Goal: Task Accomplishment & Management: Manage account settings

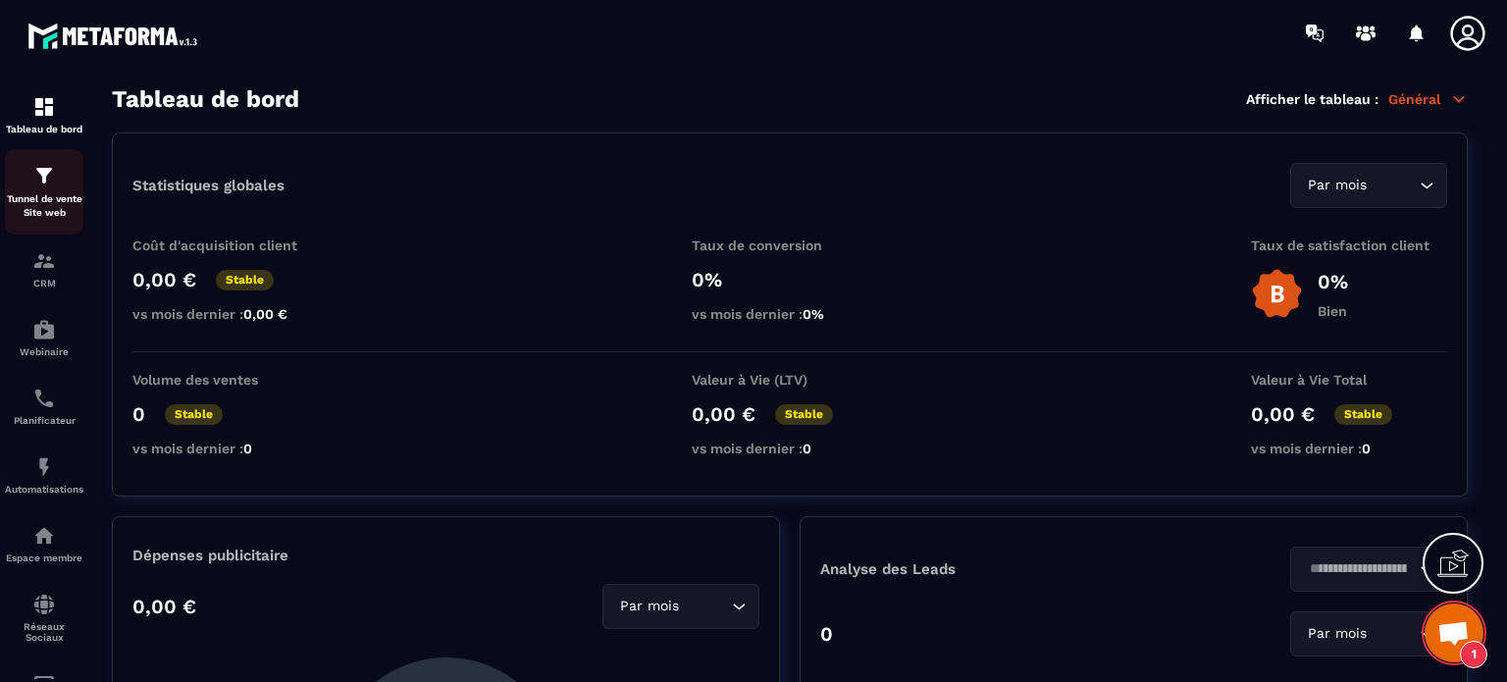
scroll to position [13608, 0]
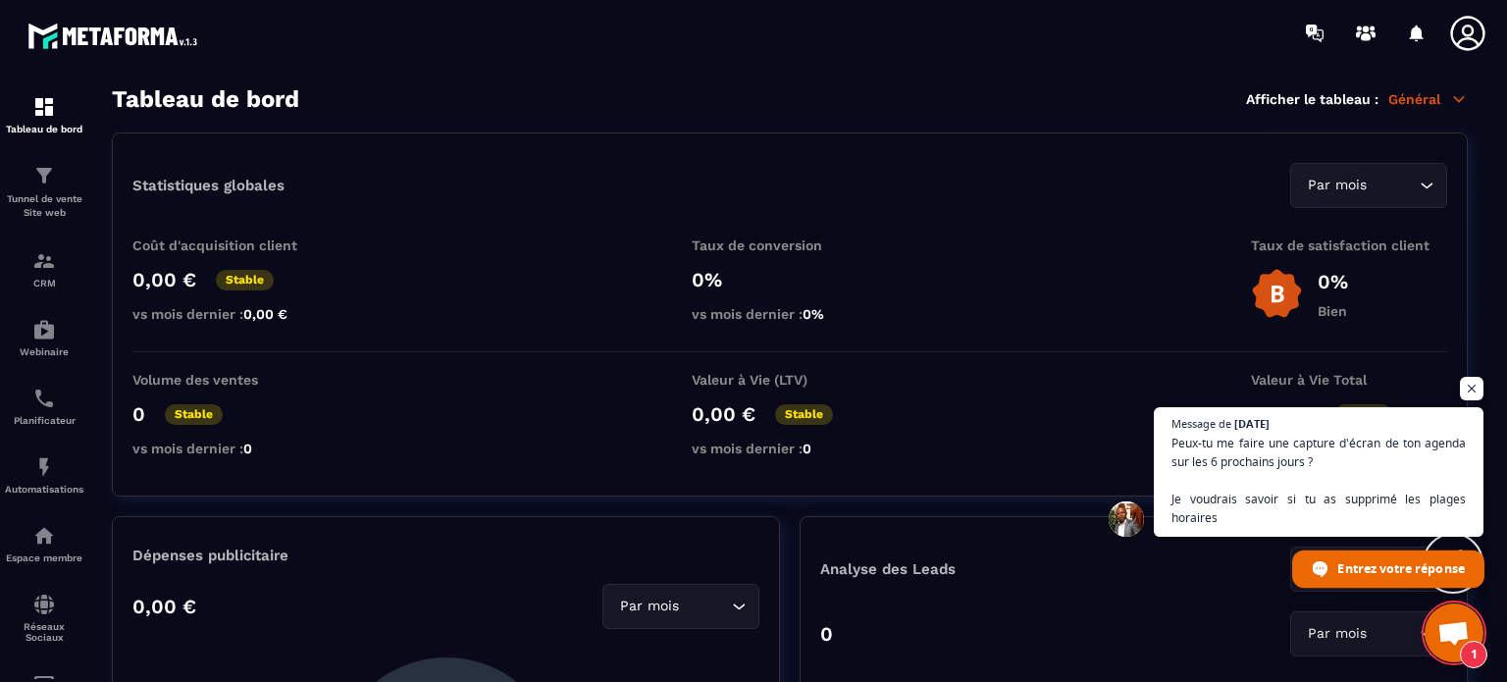
click at [1353, 568] on span "Entrez votre réponse" at bounding box center [1401, 568] width 127 height 34
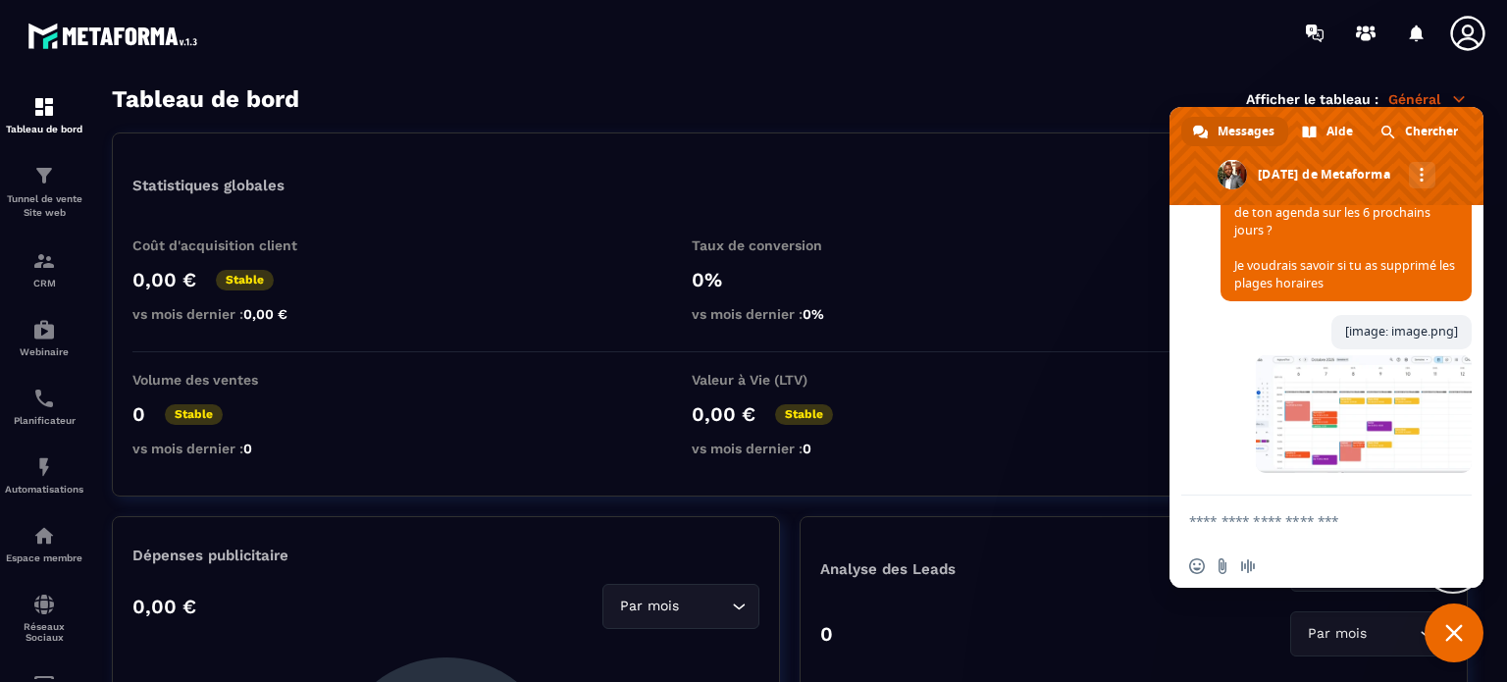
scroll to position [13940, 0]
click at [41, 197] on p "Tunnel de vente Site web" at bounding box center [44, 205] width 79 height 27
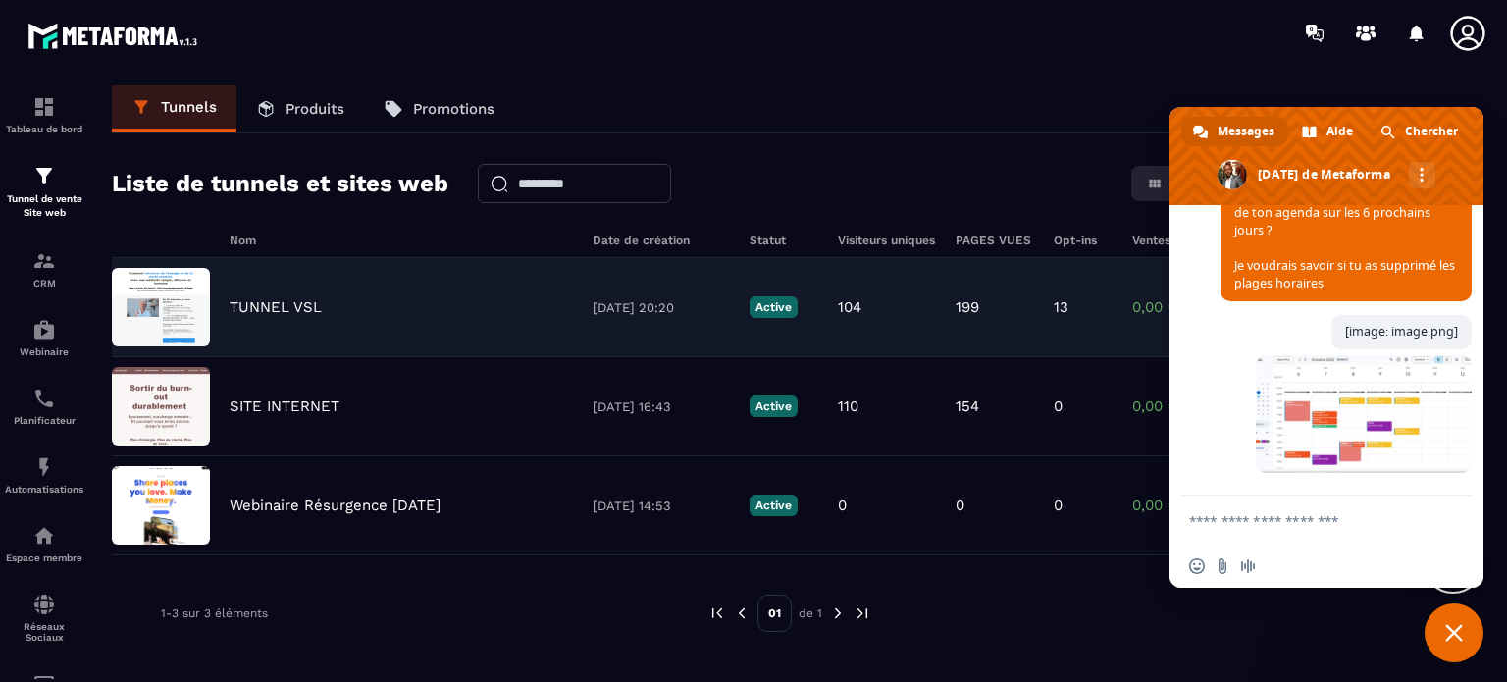
click at [263, 305] on p "TUNNEL VSL" at bounding box center [276, 307] width 92 height 18
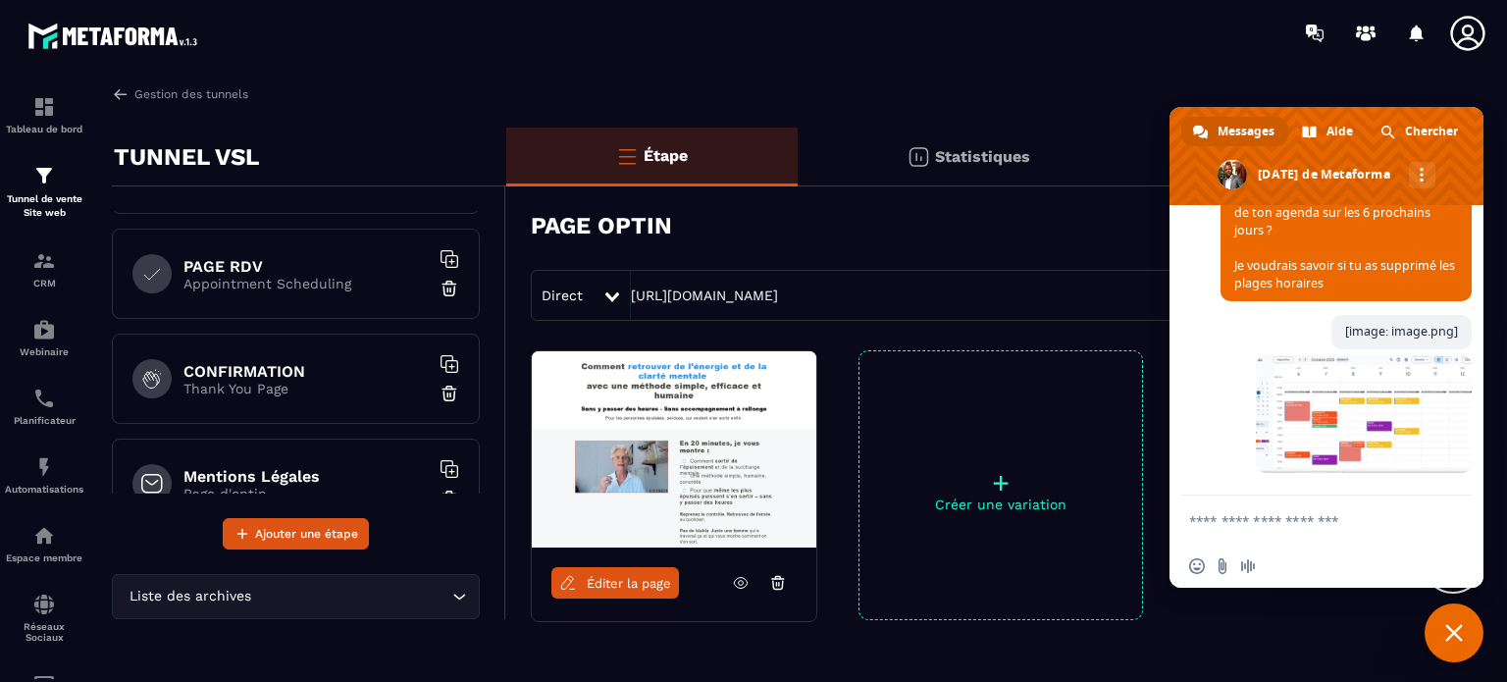
scroll to position [196, 0]
click at [249, 264] on h6 "PAGE RDV" at bounding box center [306, 262] width 245 height 19
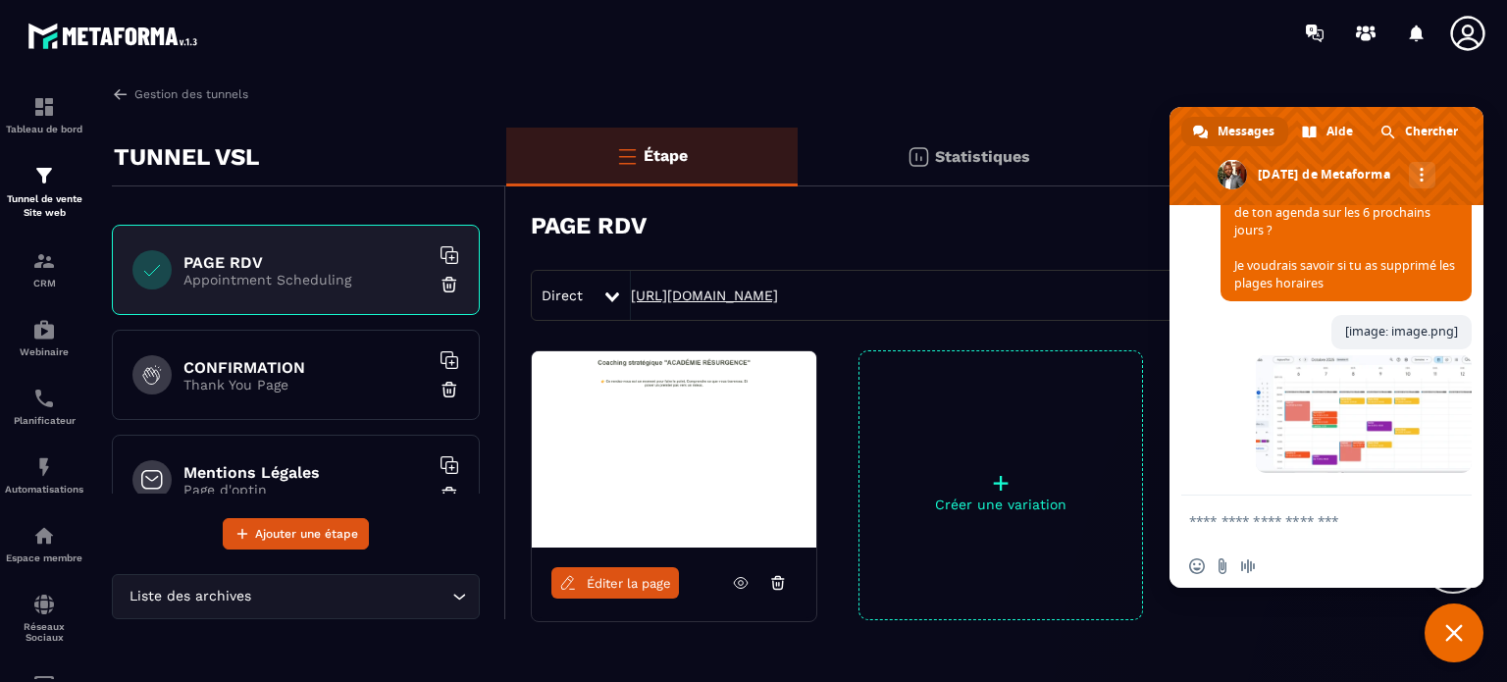
click at [776, 297] on link "[URL][DOMAIN_NAME]" at bounding box center [704, 296] width 147 height 16
click at [1241, 517] on textarea "Entrez votre message..." at bounding box center [1305, 521] width 232 height 18
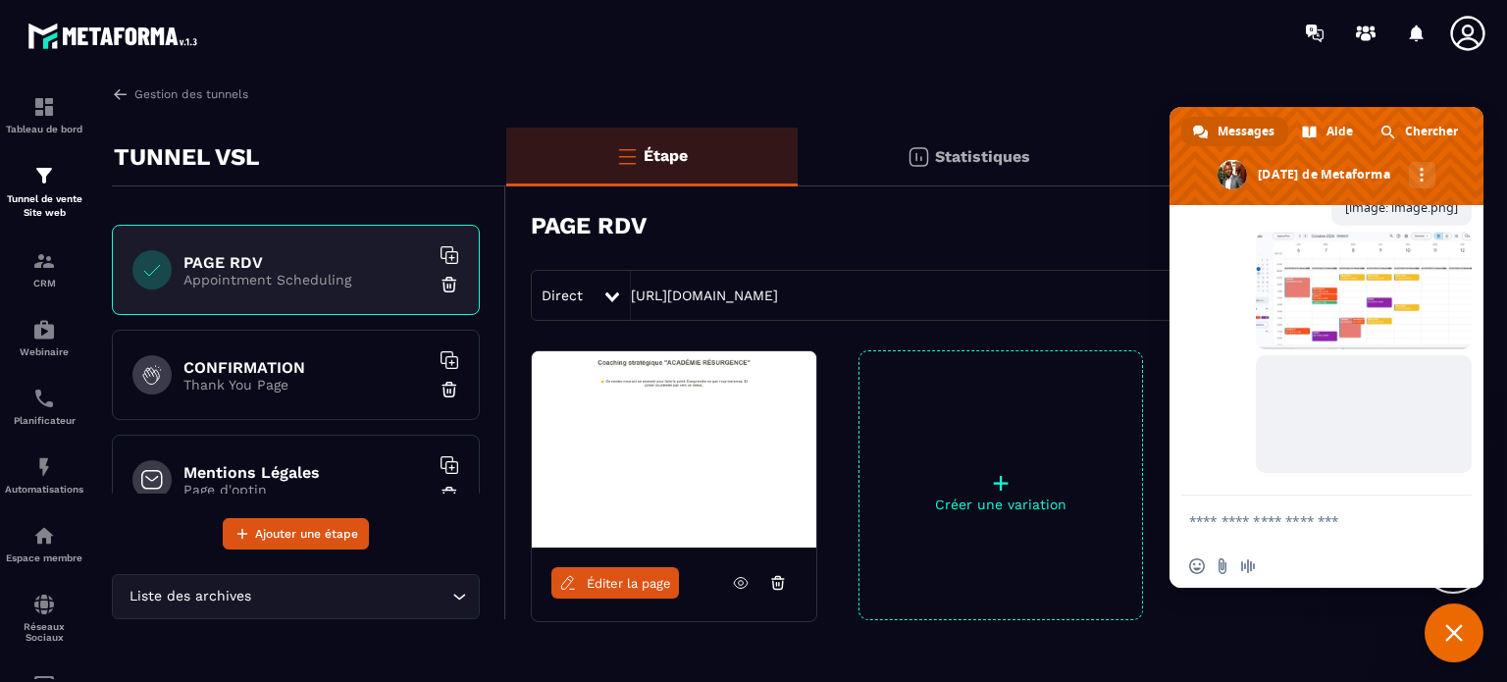
scroll to position [14065, 0]
